Goal: Transaction & Acquisition: Purchase product/service

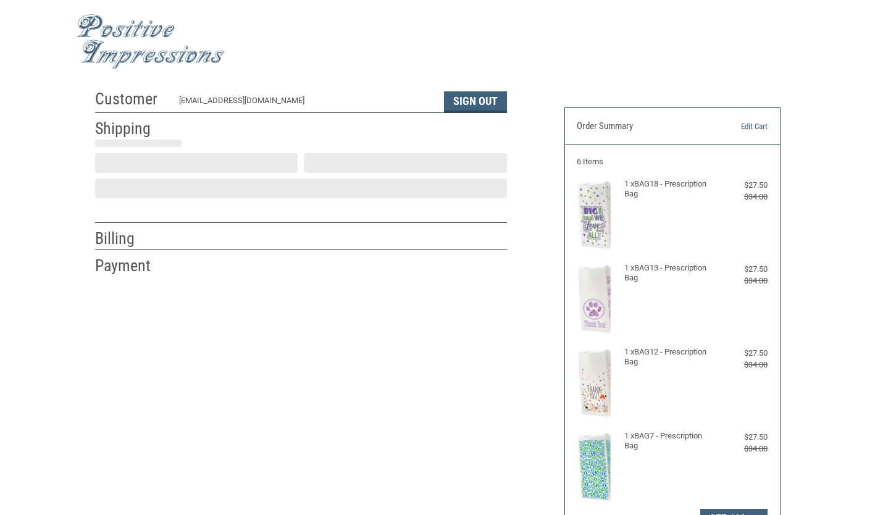
scroll to position [10, 0]
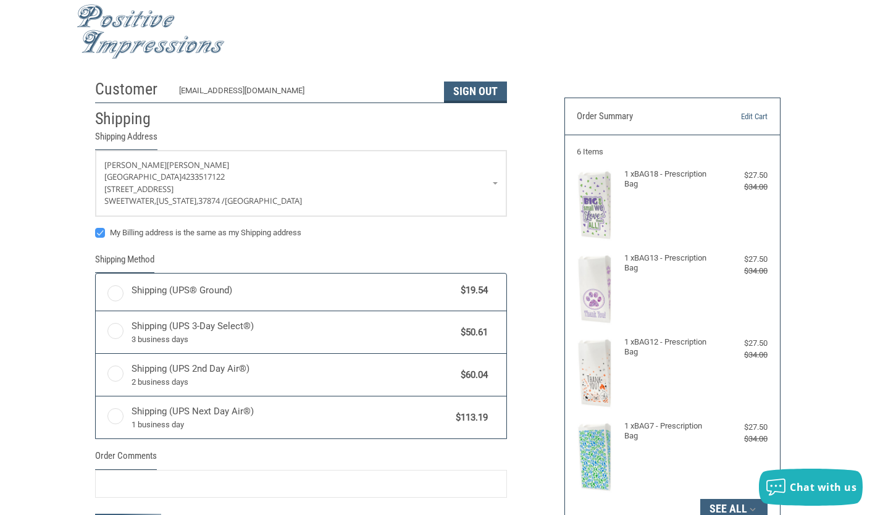
radio input "true"
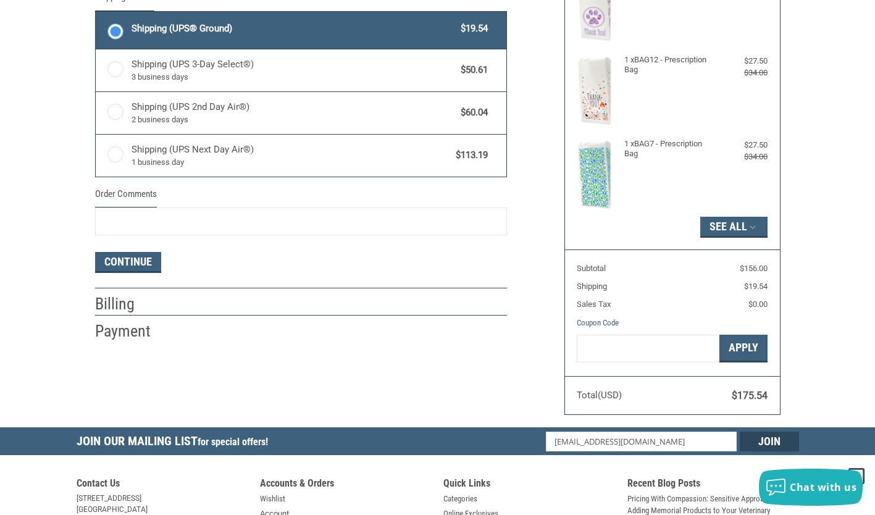
scroll to position [301, 0]
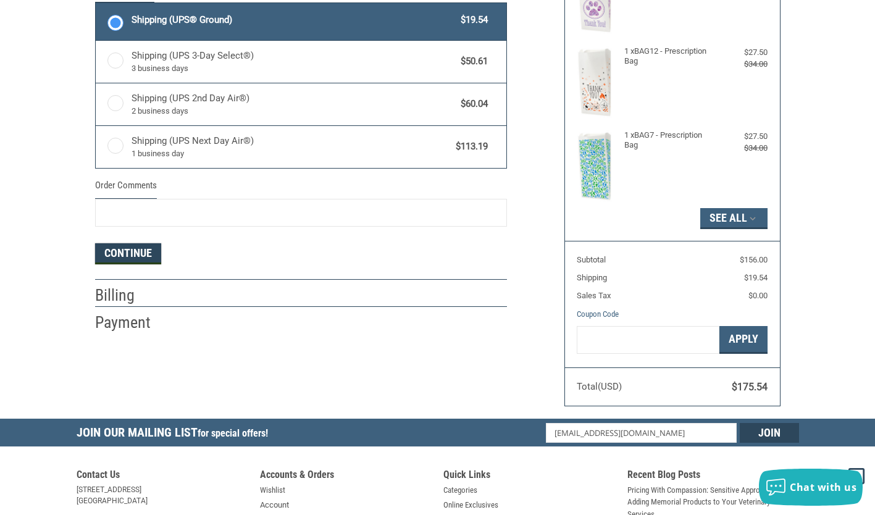
click at [113, 253] on button "Continue" at bounding box center [128, 253] width 66 height 21
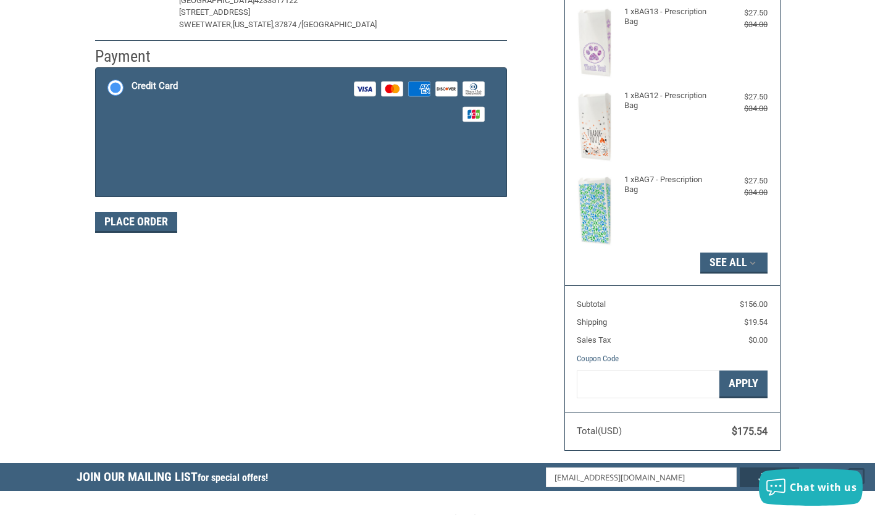
scroll to position [257, 0]
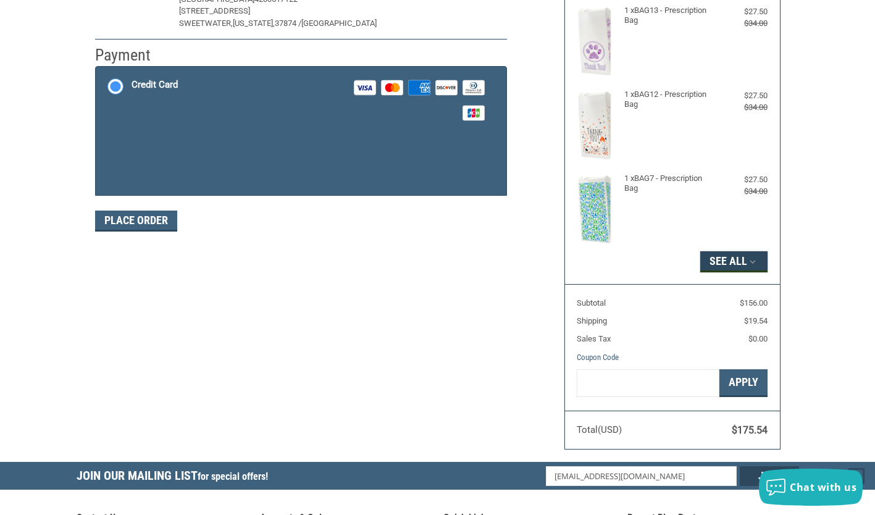
click at [744, 262] on button "See All" at bounding box center [733, 261] width 67 height 21
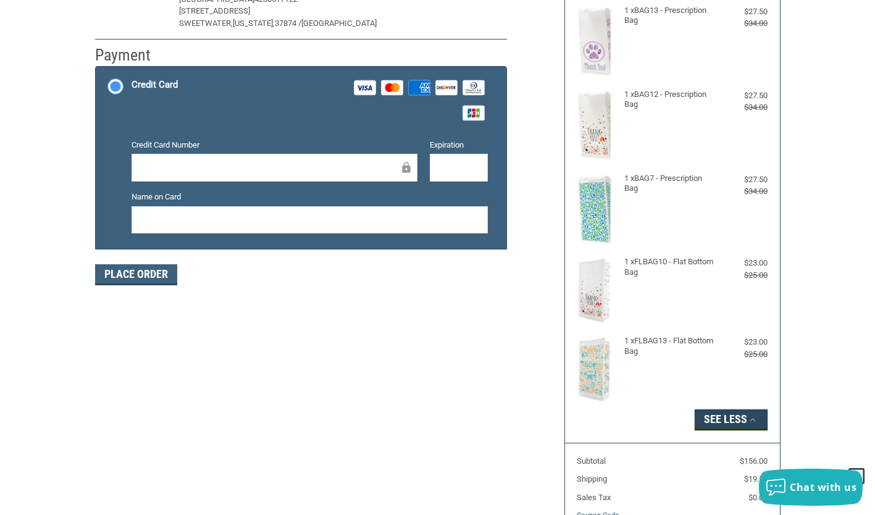
scroll to position [0, 0]
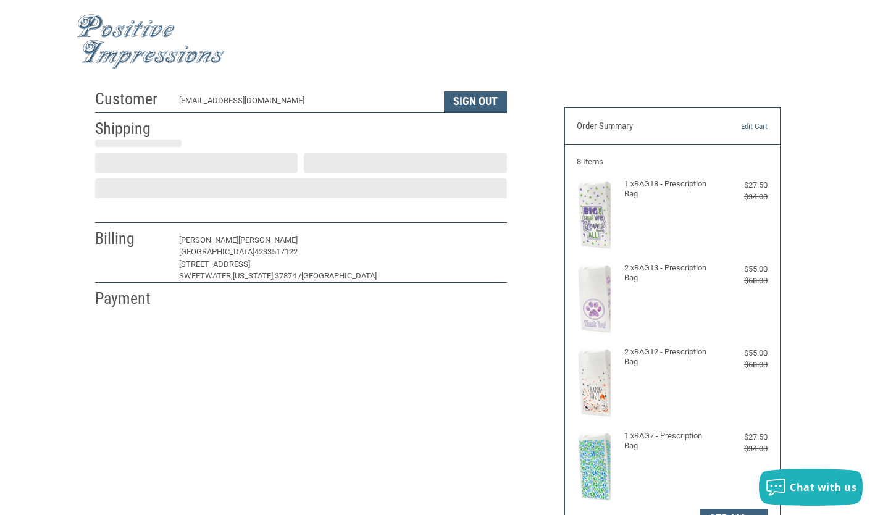
scroll to position [10, 0]
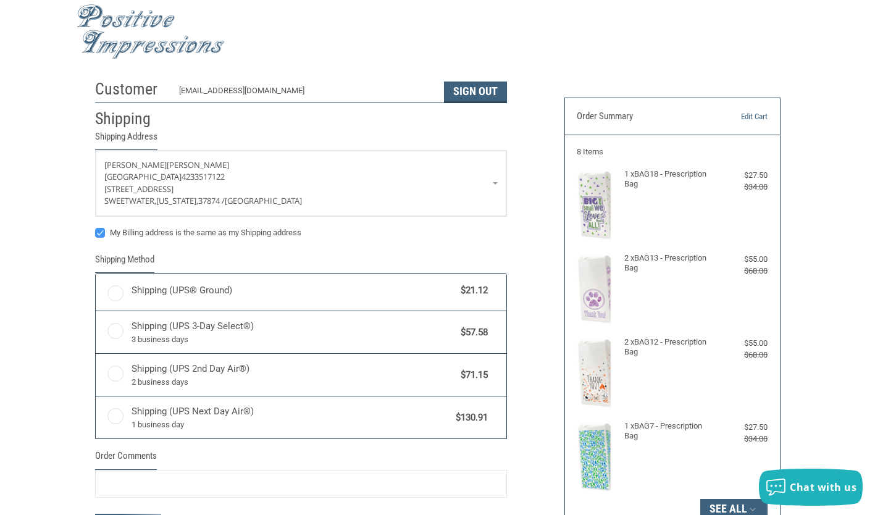
radio input "true"
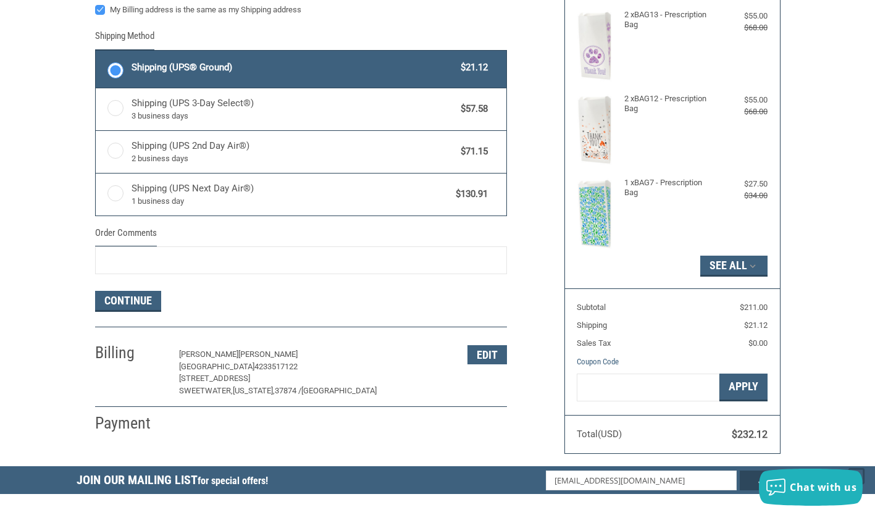
scroll to position [254, 0]
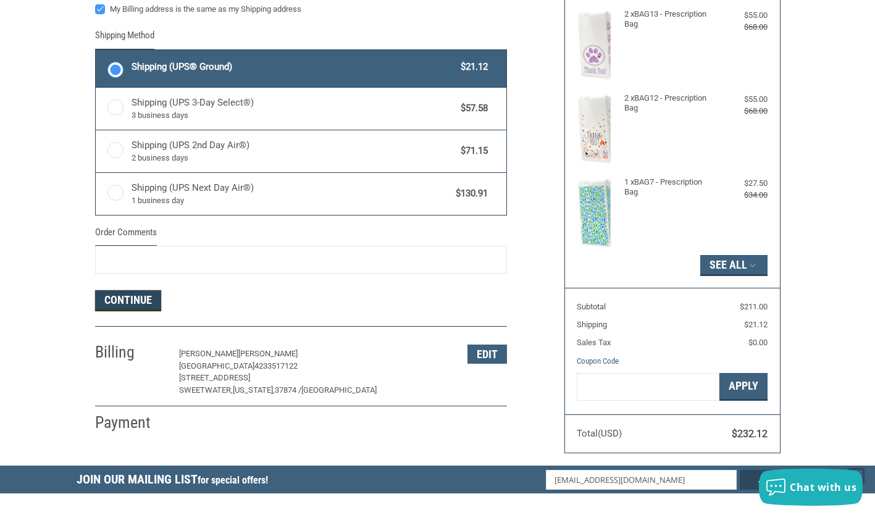
click at [109, 303] on button "Continue" at bounding box center [128, 300] width 66 height 21
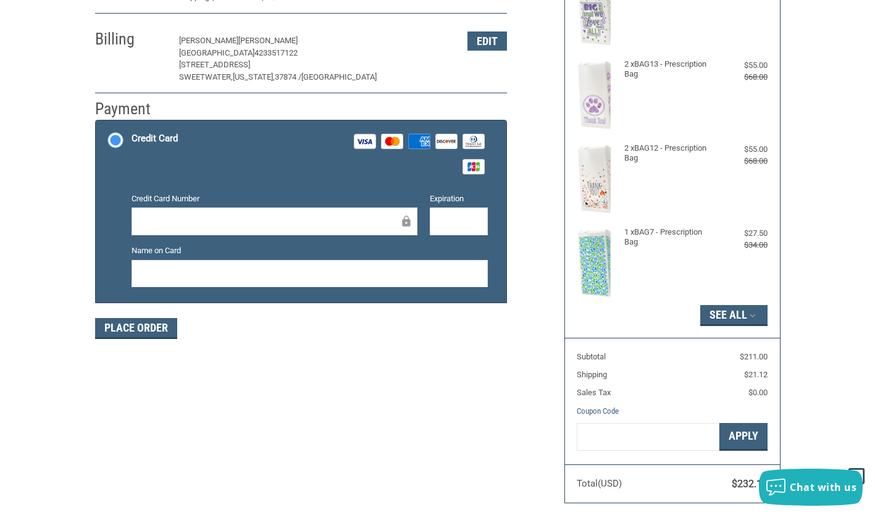
scroll to position [204, 0]
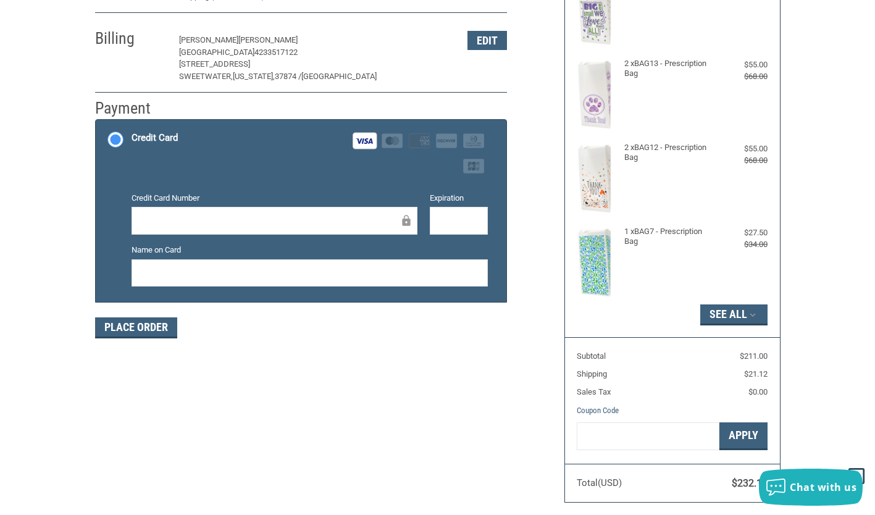
click at [181, 260] on div at bounding box center [309, 273] width 356 height 28
click at [444, 210] on div at bounding box center [459, 221] width 59 height 28
click at [147, 326] on button "Place Order" at bounding box center [136, 327] width 82 height 21
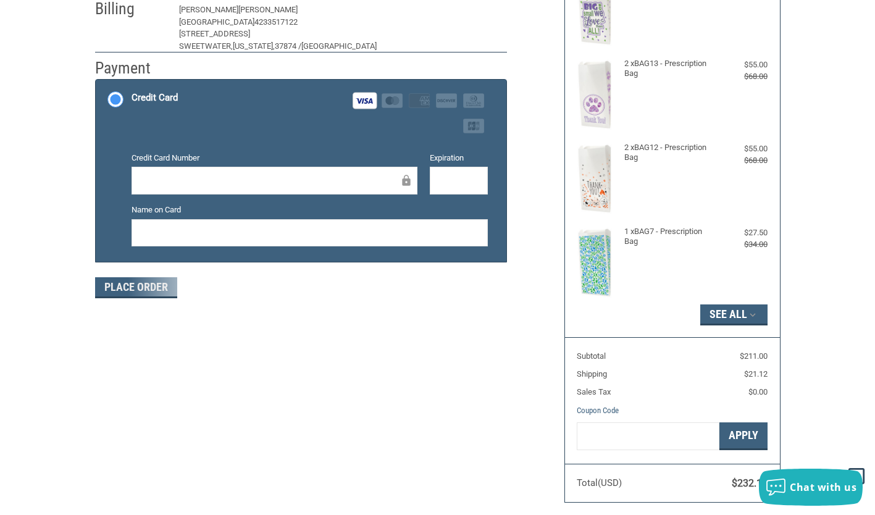
scroll to position [196, 0]
